Goal: Task Accomplishment & Management: Manage account settings

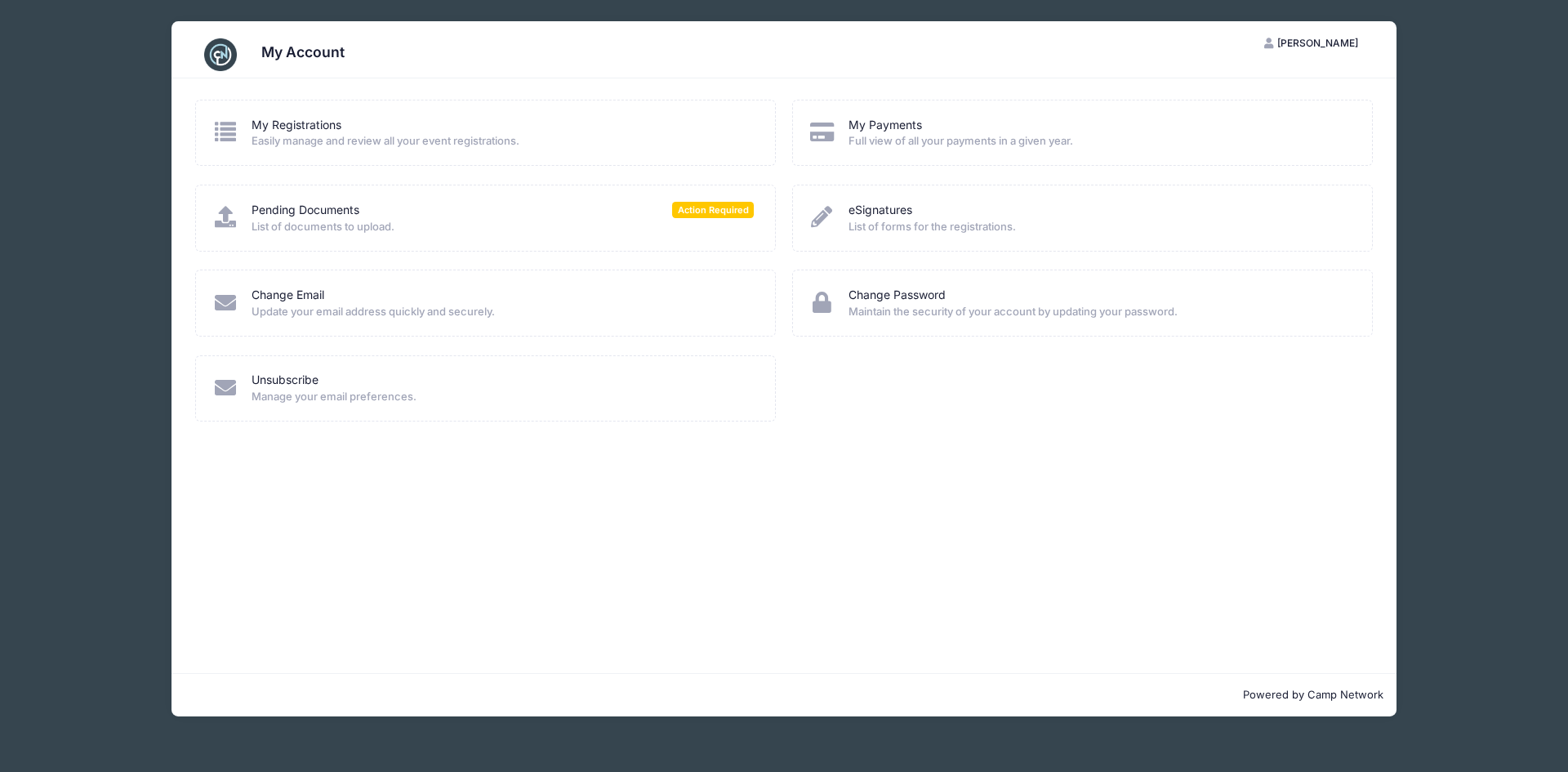
click at [1437, 74] on div "My Account SS [PERSON_NAME] My Account Logout My Registrations Easily manage an…" at bounding box center [784, 368] width 1470 height 738
click at [292, 136] on span "Easily manage and review all your event registrations." at bounding box center [503, 142] width 503 height 17
drag, startPoint x: 240, startPoint y: 133, endPoint x: 223, endPoint y: 88, distance: 48.1
click at [237, 124] on div "My Registrations Easily manage and review all your event registrations." at bounding box center [486, 133] width 547 height 32
click at [231, 219] on icon at bounding box center [226, 216] width 27 height 21
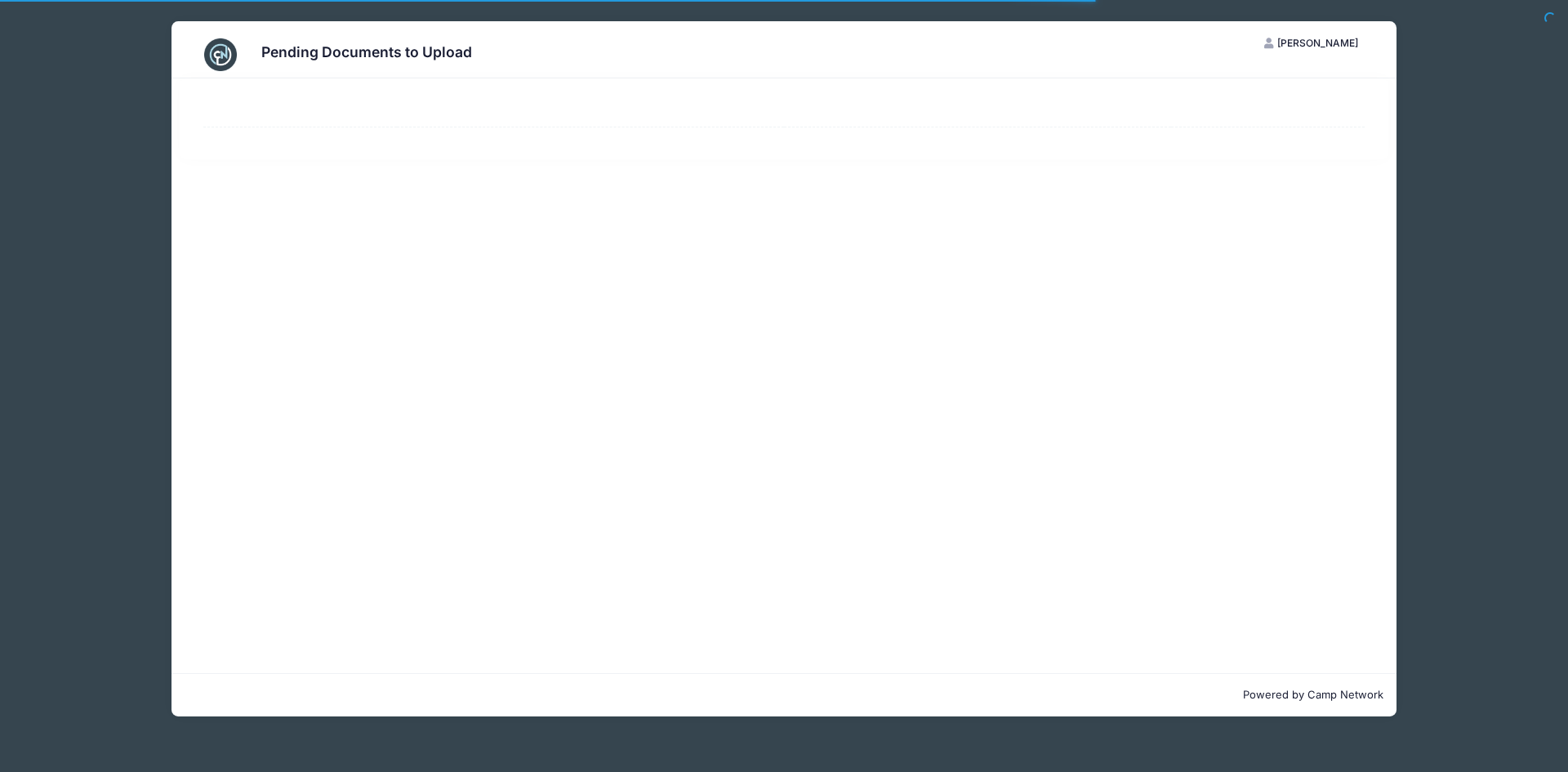
select select "50"
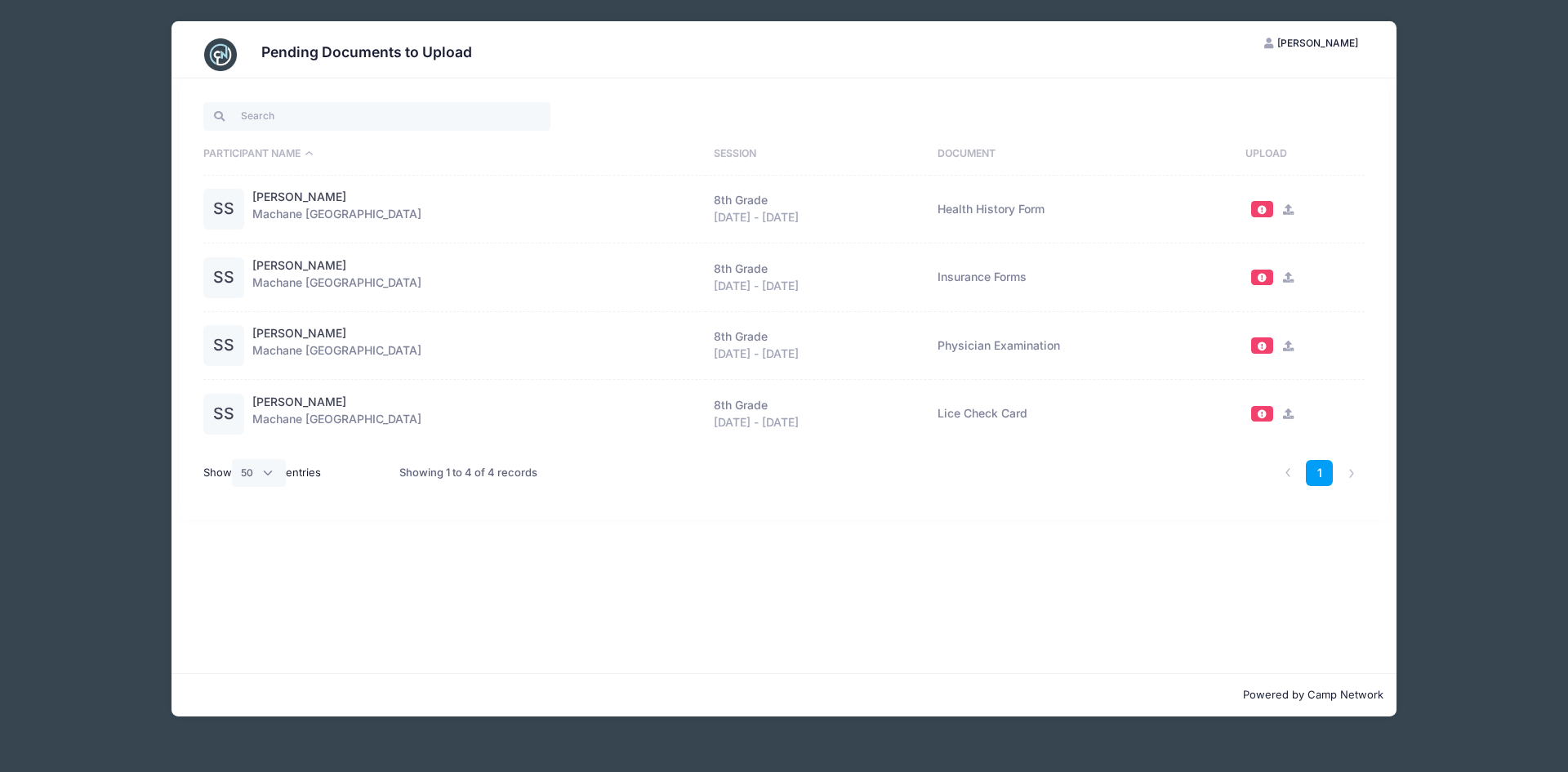
click at [1283, 416] on icon at bounding box center [1288, 415] width 13 height 11
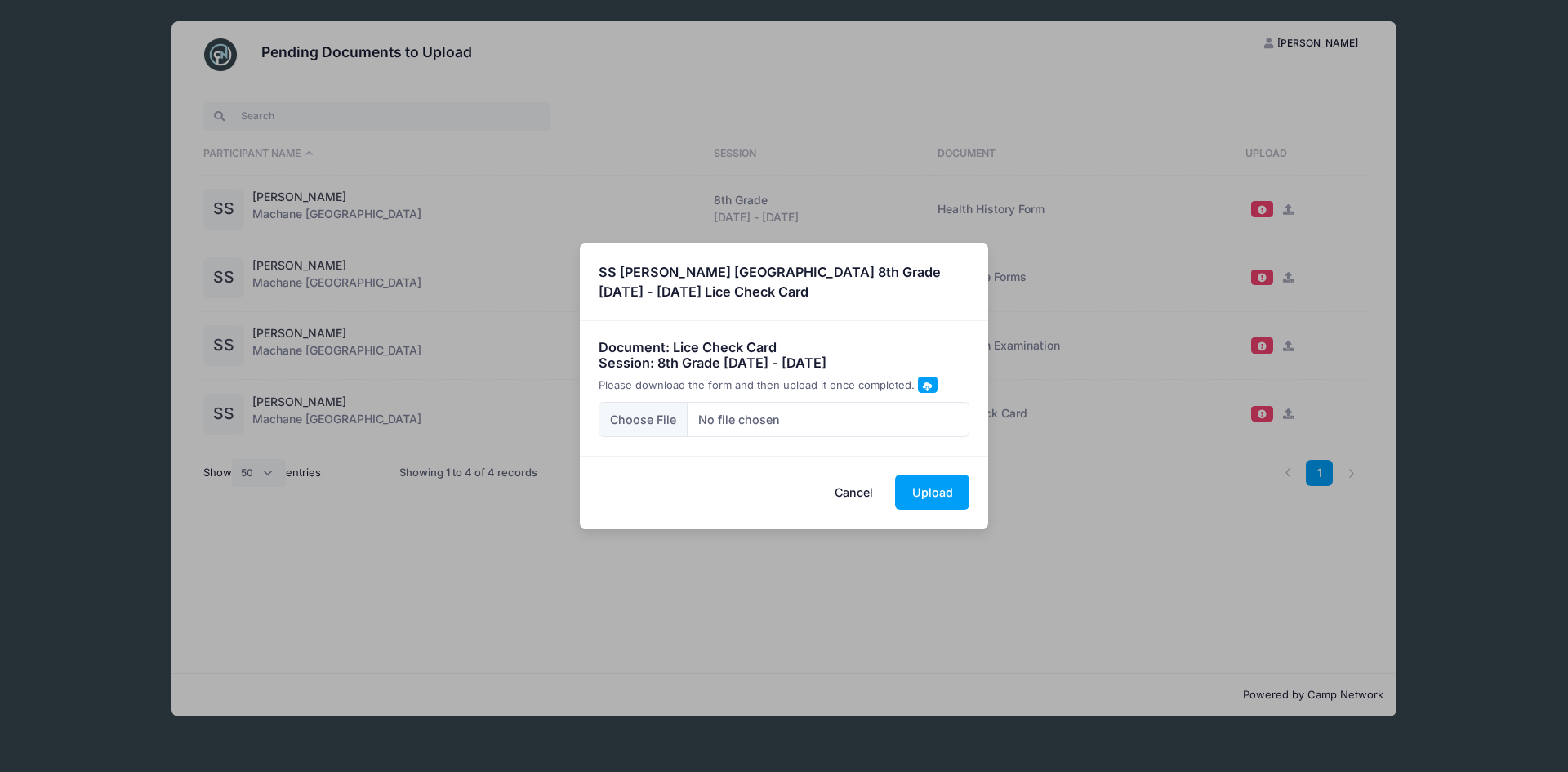
click at [920, 391] on span at bounding box center [927, 384] width 19 height 16
click at [1082, 482] on div "× SS Shoshana Sicker Machane Racket Lake 8th Grade Aug 14 - Aug 28, 2025 Lice C…" at bounding box center [784, 386] width 1568 height 772
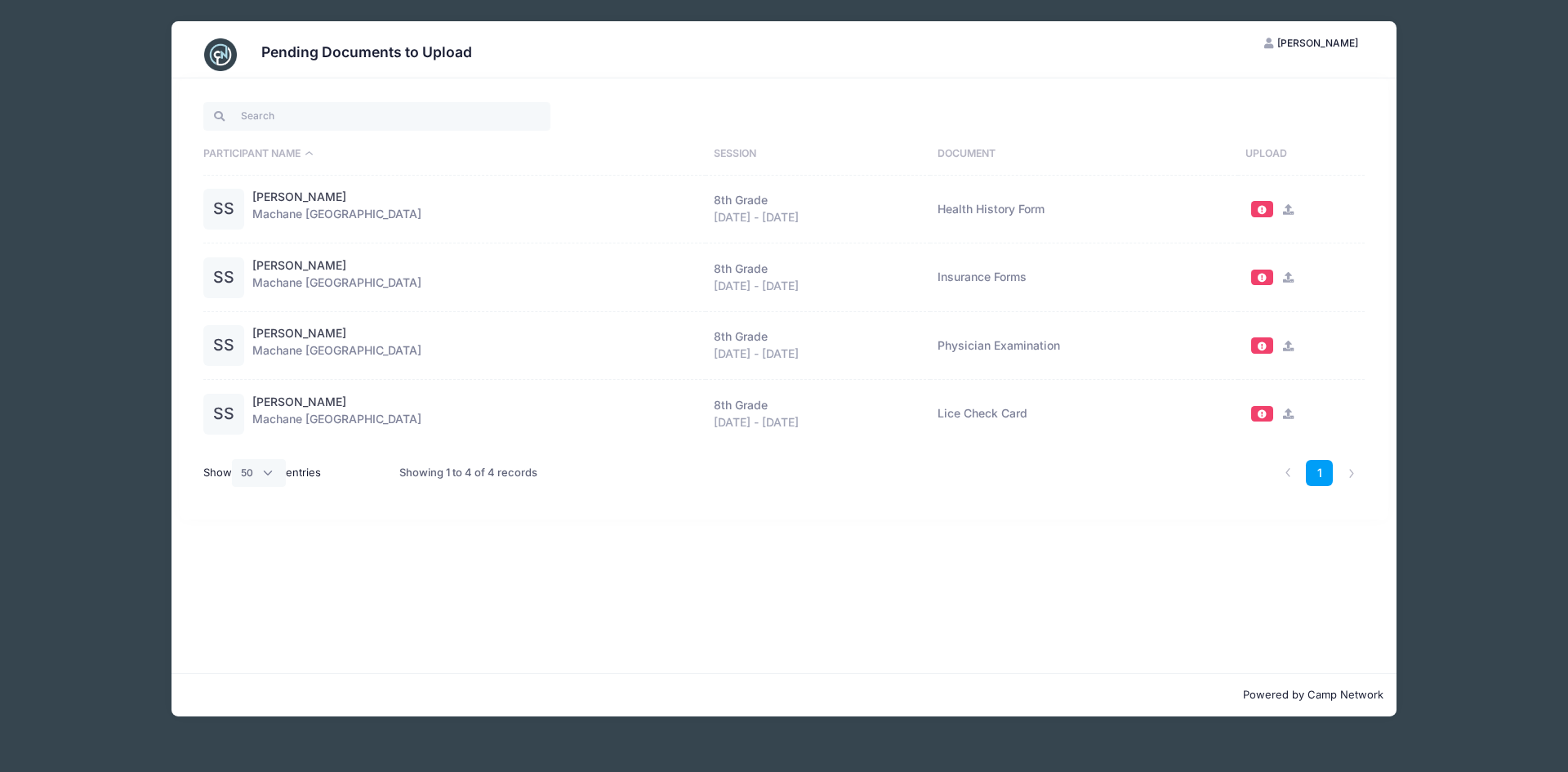
click at [1266, 352] on span at bounding box center [1262, 345] width 22 height 16
click at [1256, 344] on span at bounding box center [1261, 346] width 11 height 9
click at [1288, 345] on icon at bounding box center [1288, 346] width 13 height 11
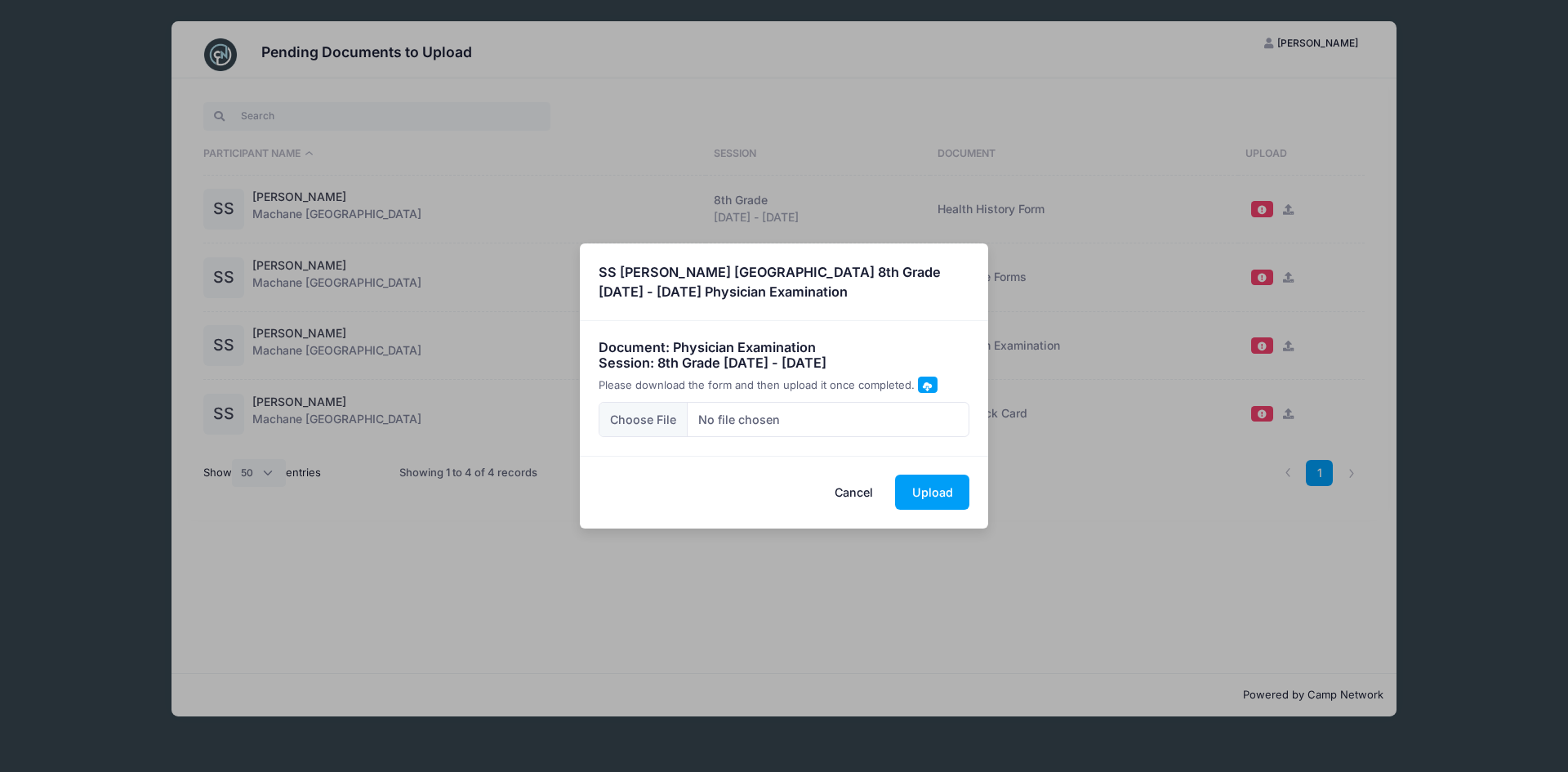
click at [926, 384] on span at bounding box center [928, 386] width 9 height 9
click at [1041, 383] on div "× SS Shoshana Sicker Machane Racket Lake 8th Grade Aug 14 - Aug 28, 2025 Physic…" at bounding box center [784, 386] width 1568 height 772
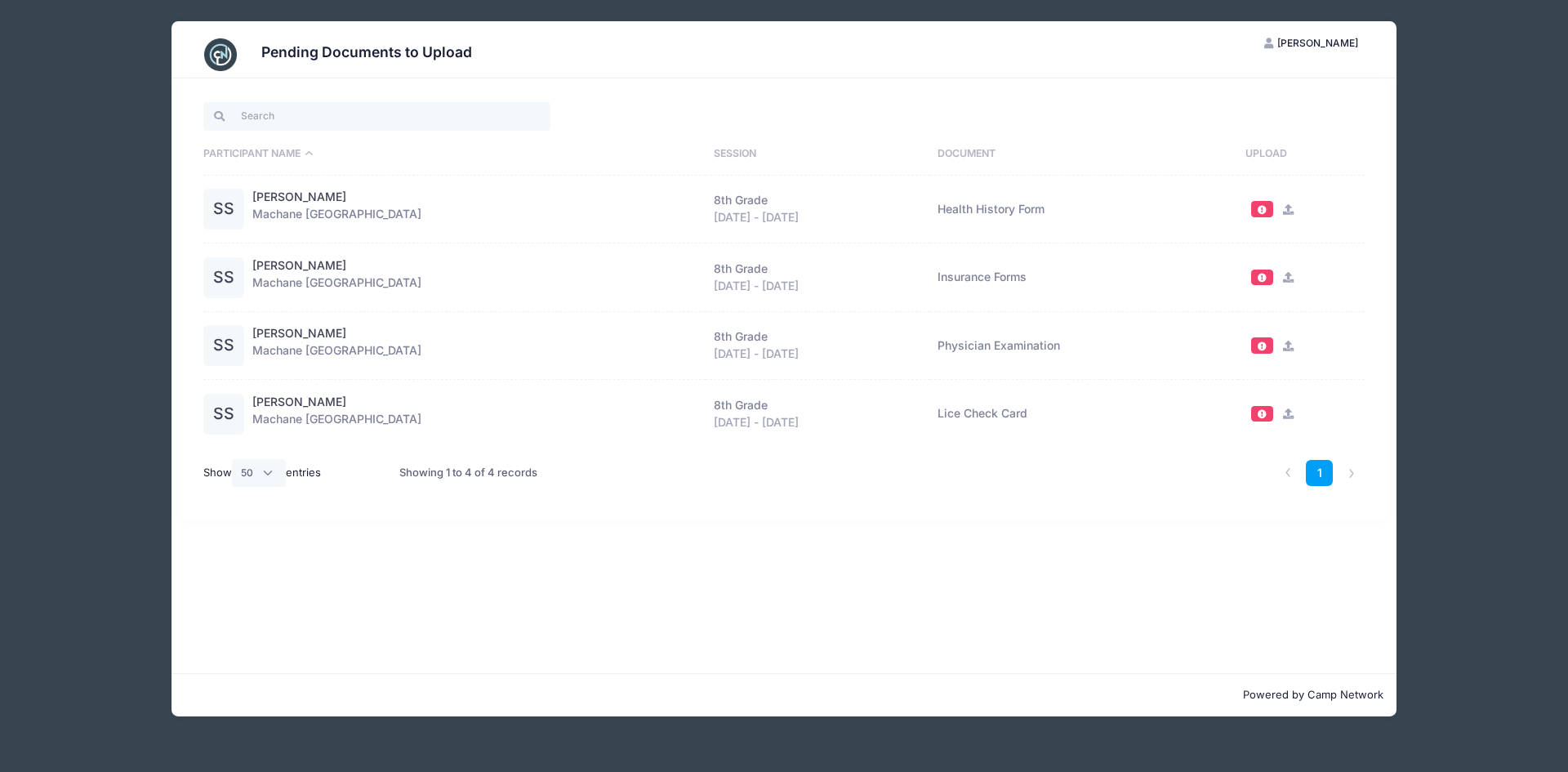
click at [1288, 210] on icon at bounding box center [1288, 210] width 13 height 11
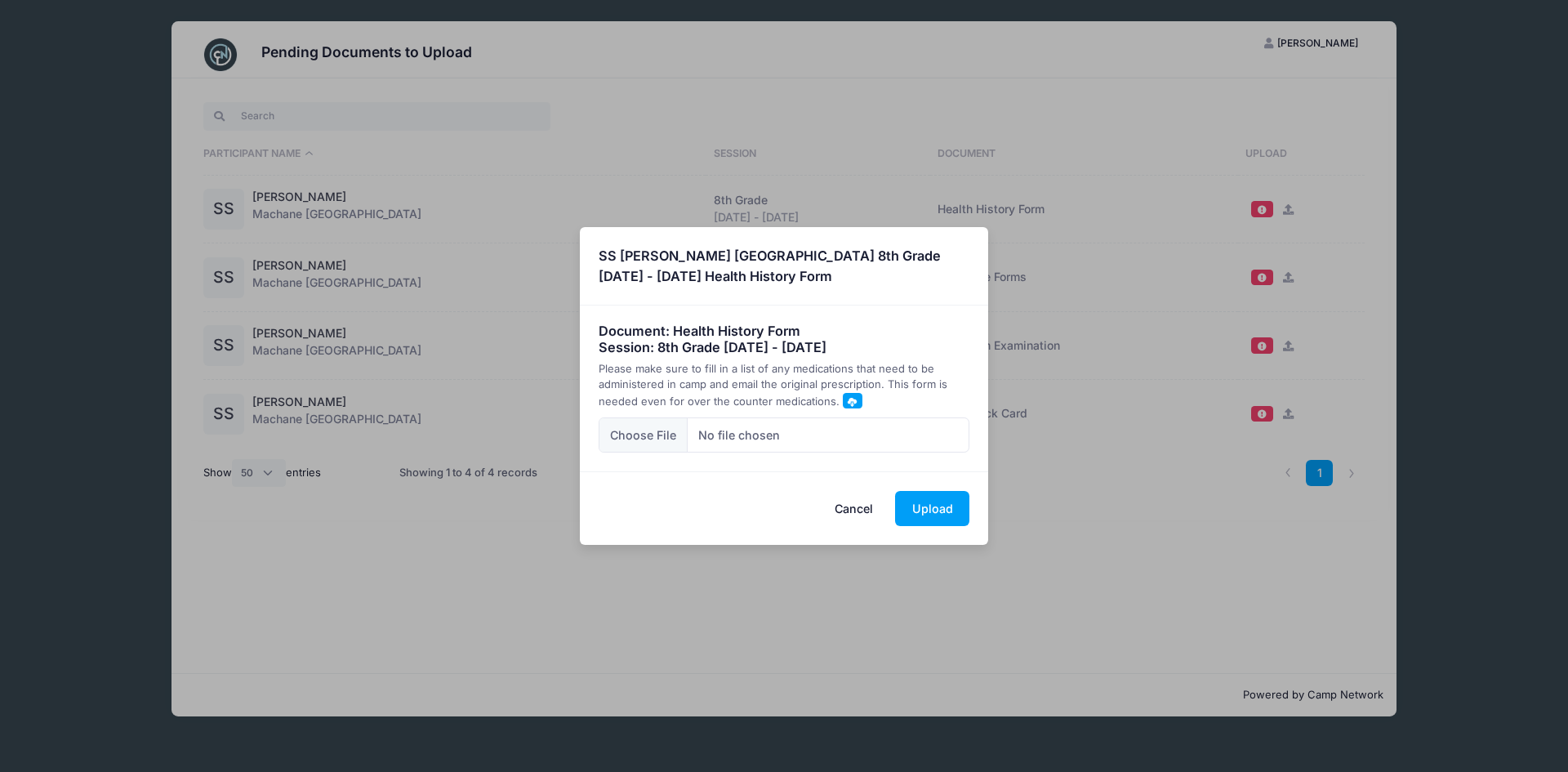
click at [848, 401] on span at bounding box center [853, 402] width 9 height 9
drag, startPoint x: 854, startPoint y: 506, endPoint x: 869, endPoint y: 451, distance: 57.0
click at [854, 505] on button "Cancel" at bounding box center [854, 509] width 72 height 35
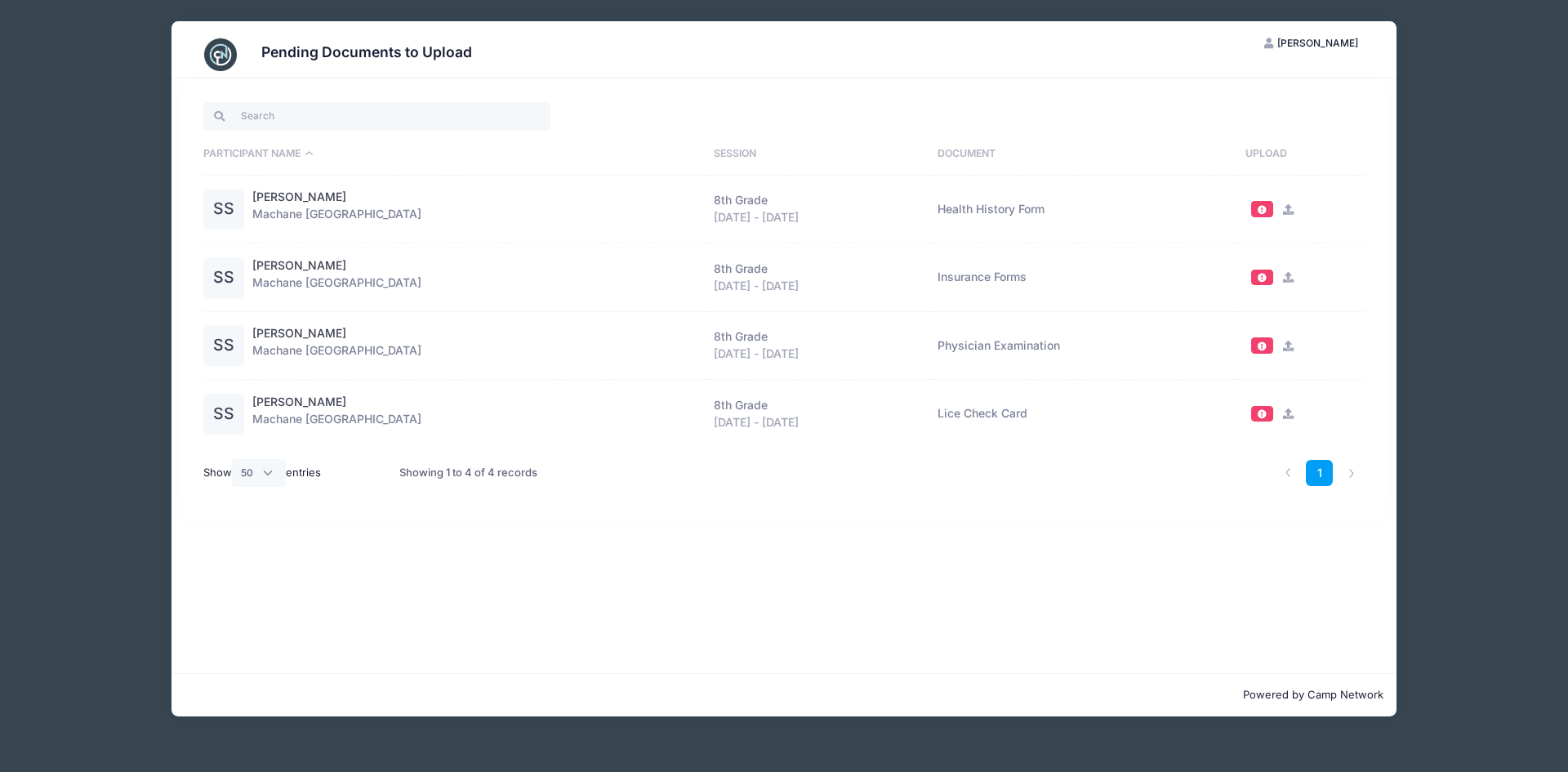
click at [1283, 345] on icon at bounding box center [1288, 346] width 13 height 11
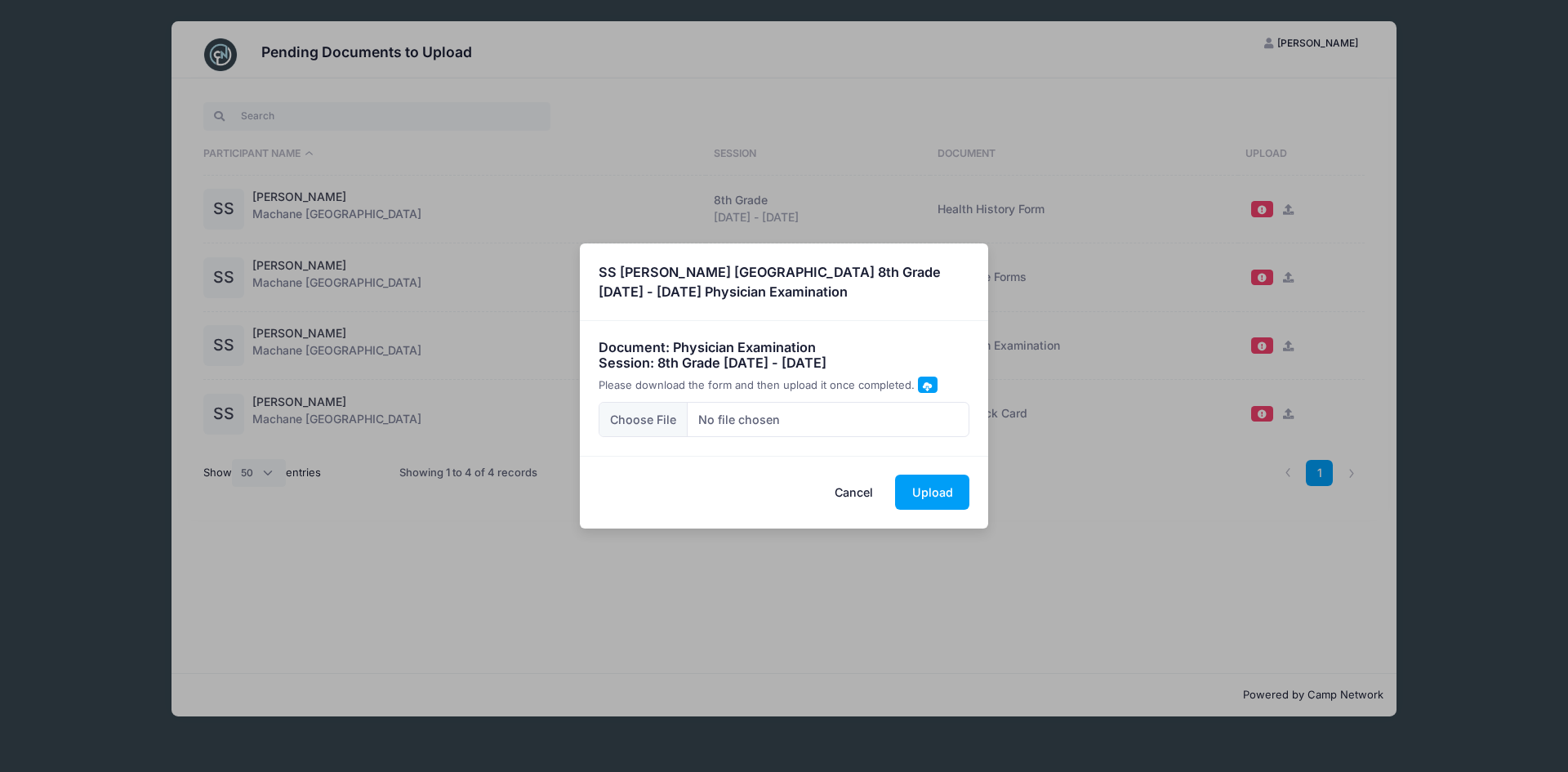
click at [923, 387] on span at bounding box center [928, 386] width 9 height 9
drag, startPoint x: 851, startPoint y: 497, endPoint x: 887, endPoint y: 417, distance: 87.7
click at [851, 494] on button "Cancel" at bounding box center [854, 492] width 72 height 35
